Goal: Task Accomplishment & Management: Complete application form

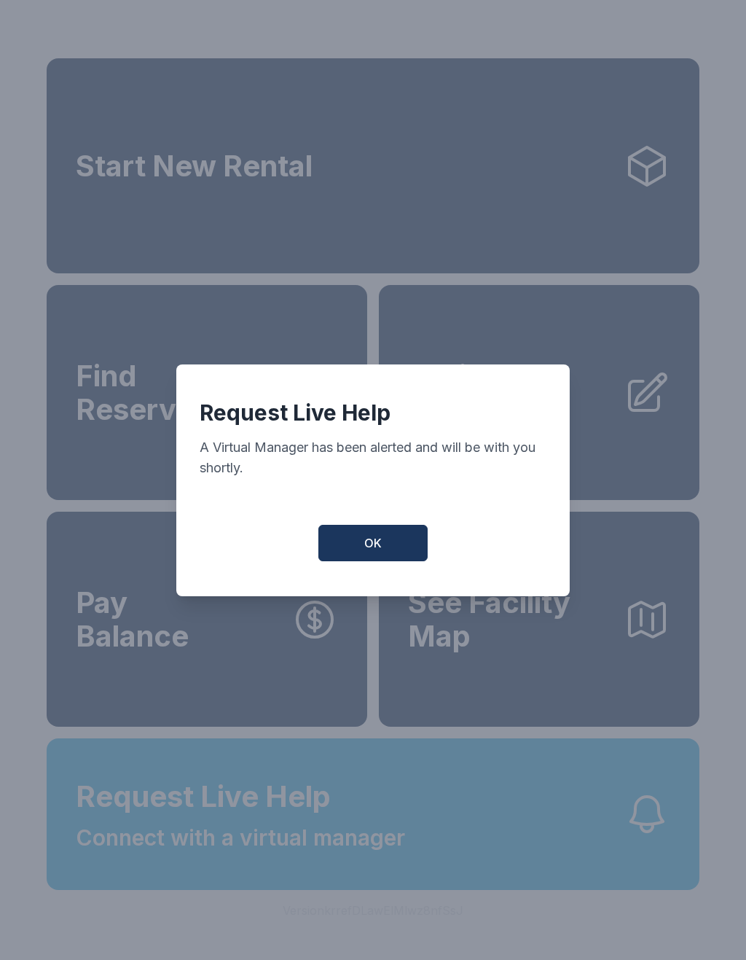
click at [388, 546] on button "OK" at bounding box center [372, 543] width 109 height 36
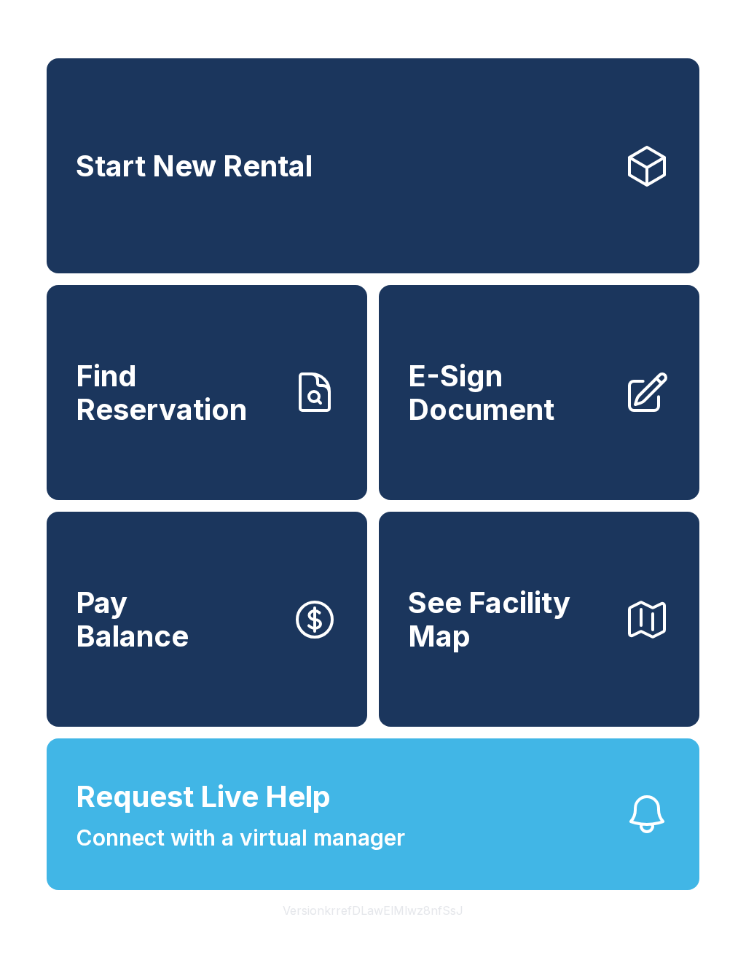
click at [401, 890] on button "Request Live Help Connect with a virtual manager" at bounding box center [373, 814] width 653 height 152
click at [595, 415] on span "E-Sign Document" at bounding box center [510, 392] width 204 height 66
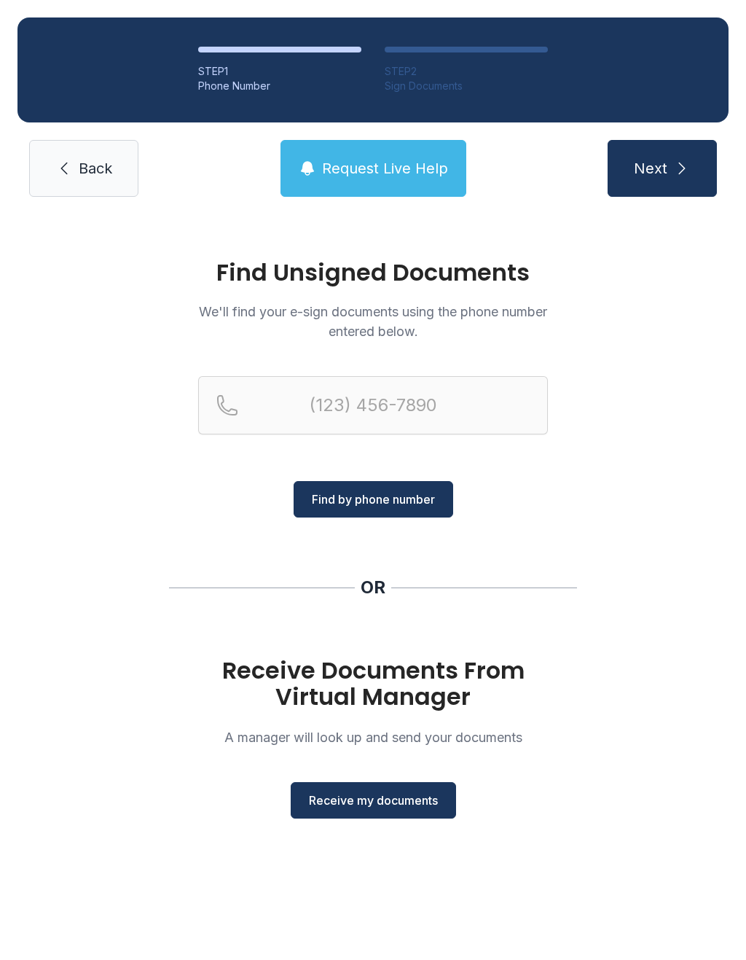
click at [383, 804] on span "Receive my documents" at bounding box center [373, 799] width 129 height 17
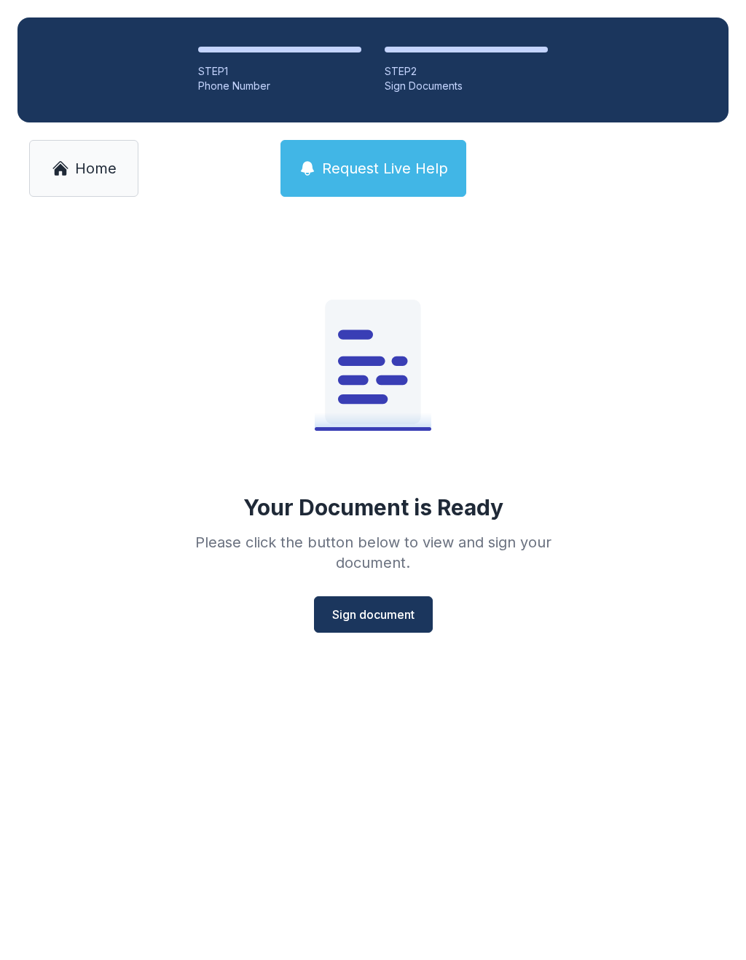
click at [387, 624] on button "Sign document" at bounding box center [373, 614] width 119 height 36
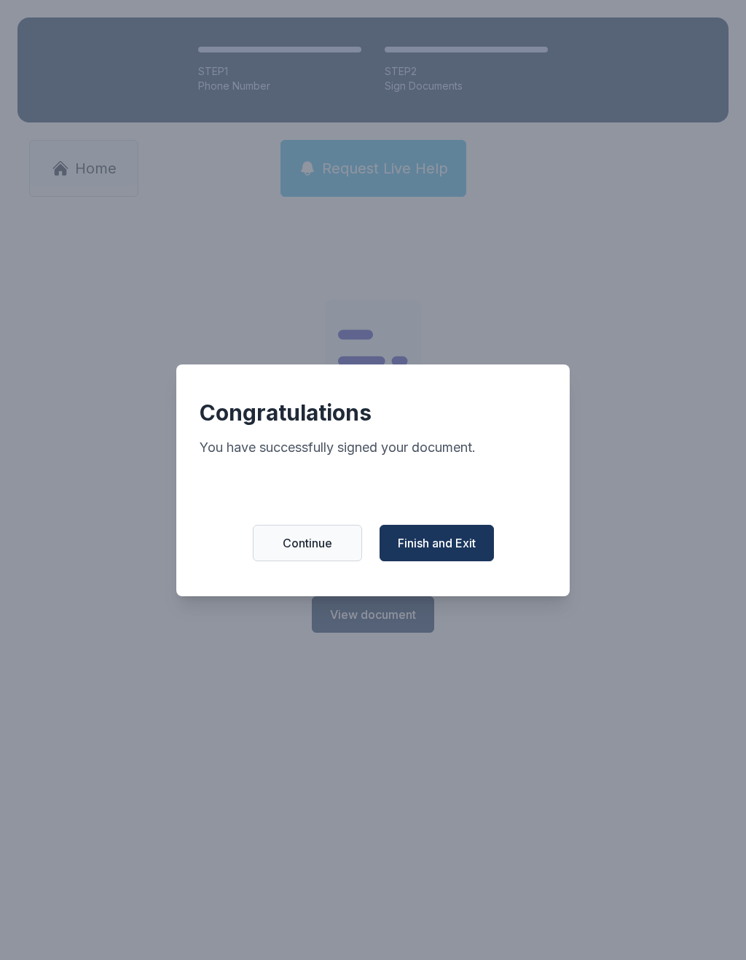
click at [458, 552] on span "Finish and Exit" at bounding box center [437, 542] width 78 height 17
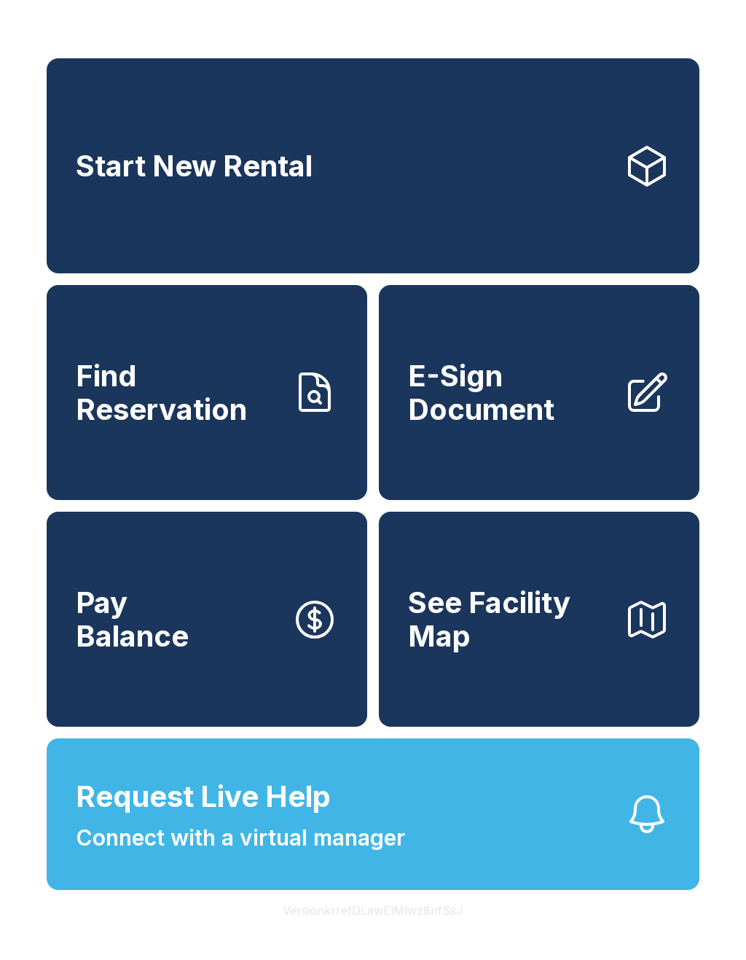
click at [511, 418] on span "E-Sign Document" at bounding box center [510, 392] width 204 height 66
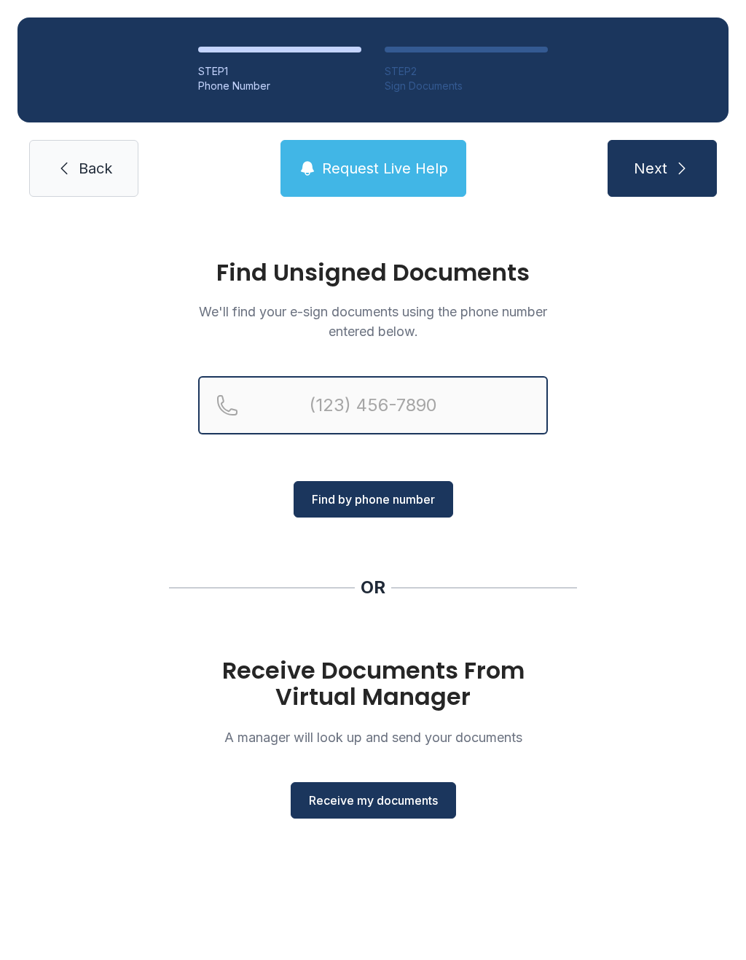
click at [323, 397] on input "Reservation phone number" at bounding box center [373, 405] width 350 height 58
type input "[PHONE_NUMBER]"
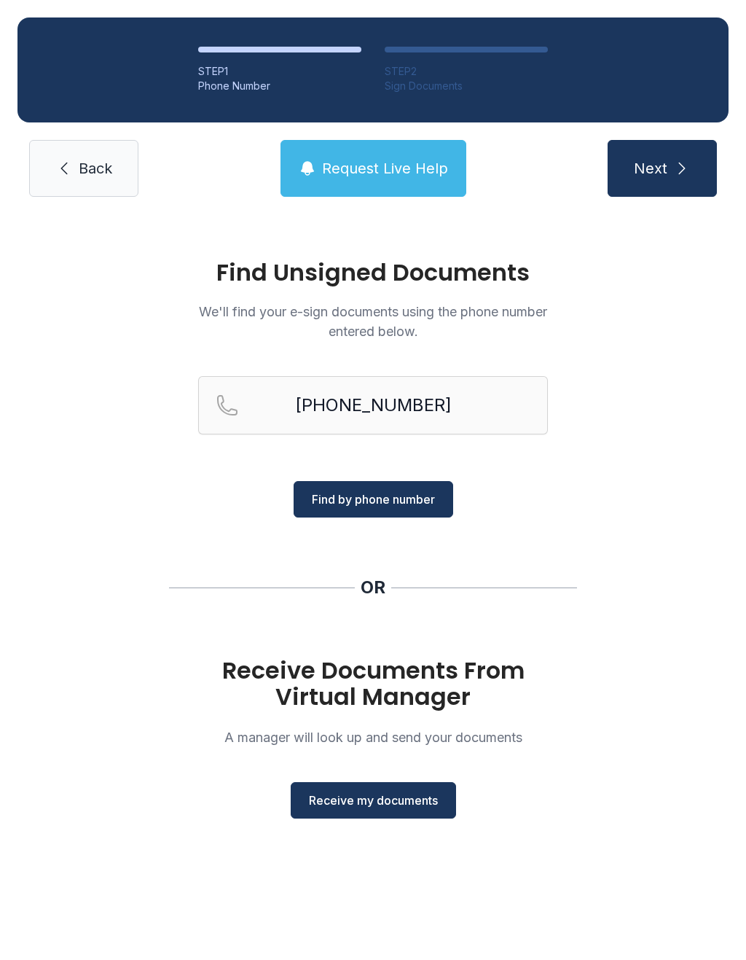
click at [668, 177] on button "Next" at bounding box center [662, 168] width 109 height 57
click at [384, 816] on button "Receive my documents" at bounding box center [373, 800] width 165 height 36
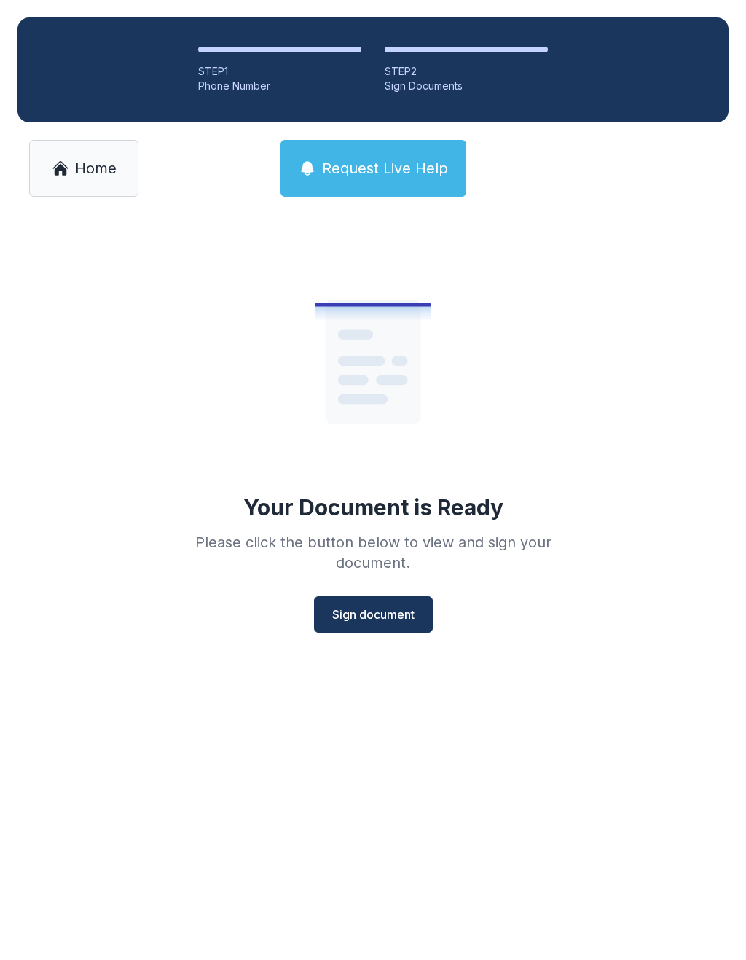
click at [385, 609] on span "Sign document" at bounding box center [373, 613] width 82 height 17
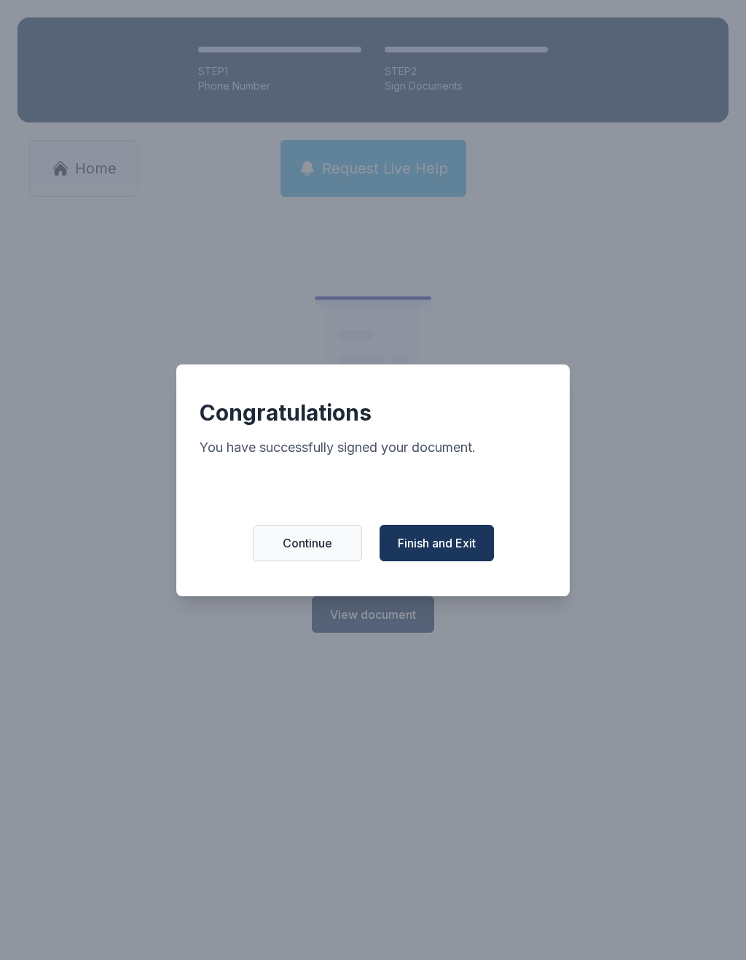
click at [444, 541] on button "Finish and Exit" at bounding box center [437, 543] width 114 height 36
